Goal: Learn about a topic

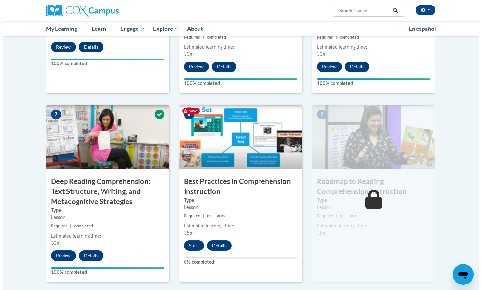
scroll to position [537, 0]
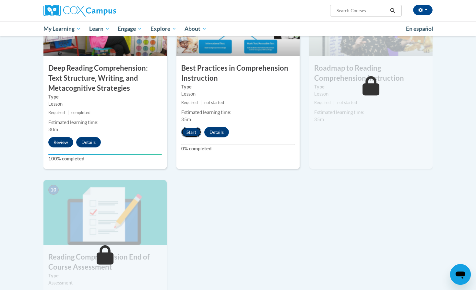
click at [192, 136] on button "Start" at bounding box center [191, 132] width 20 height 10
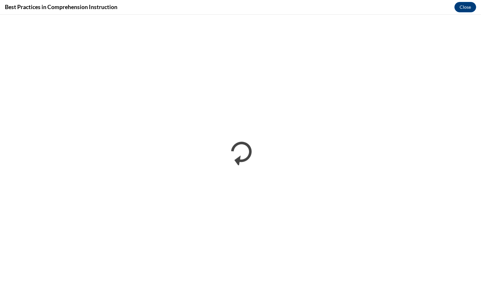
scroll to position [0, 0]
